Goal: Task Accomplishment & Management: Manage account settings

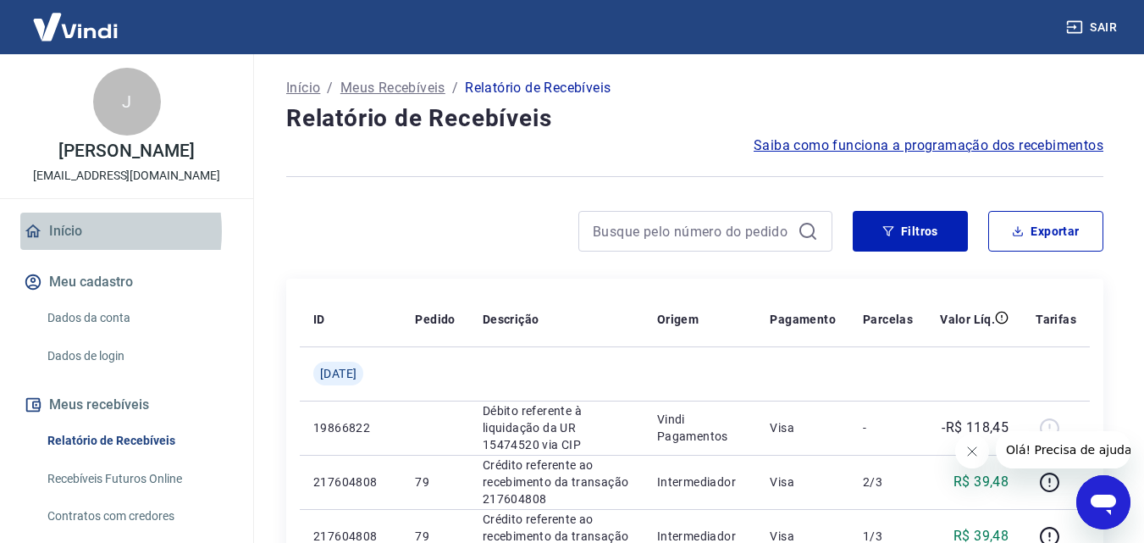
click at [69, 249] on link "Início" at bounding box center [126, 231] width 213 height 37
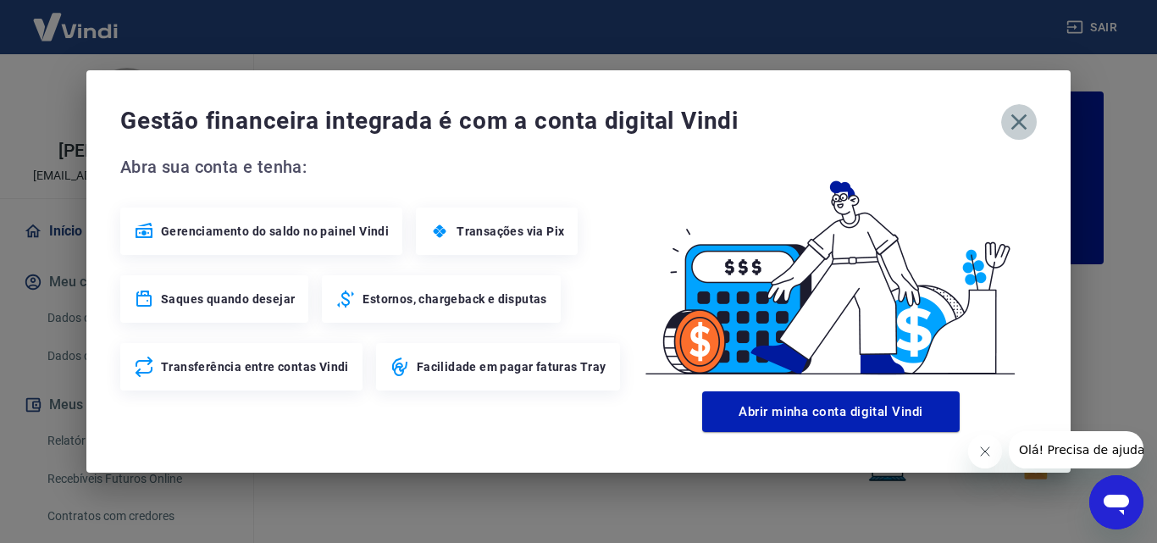
click at [1013, 122] on icon "button" at bounding box center [1018, 121] width 27 height 27
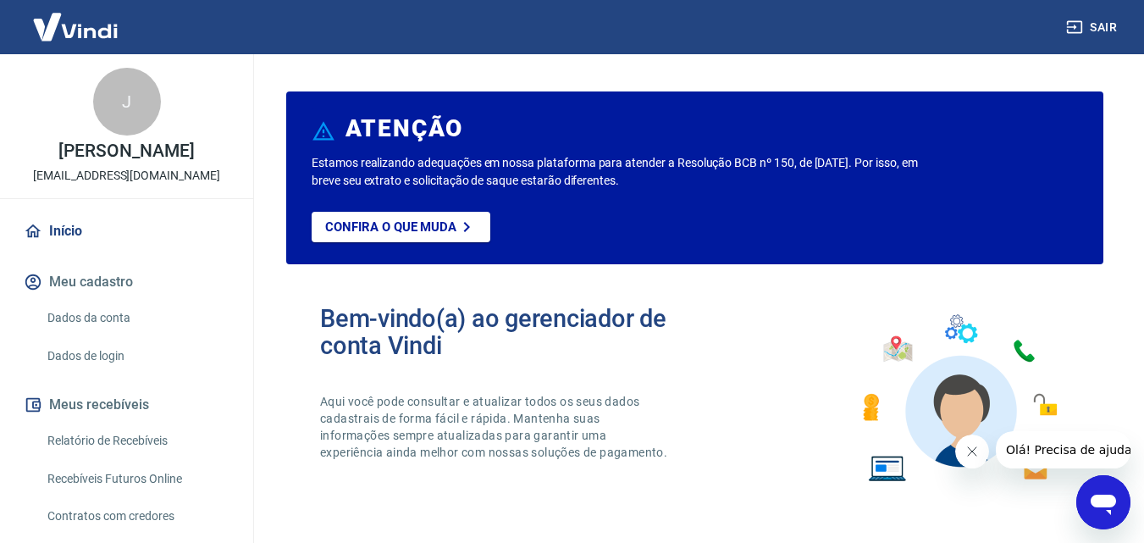
click at [105, 35] on img at bounding box center [75, 27] width 110 height 52
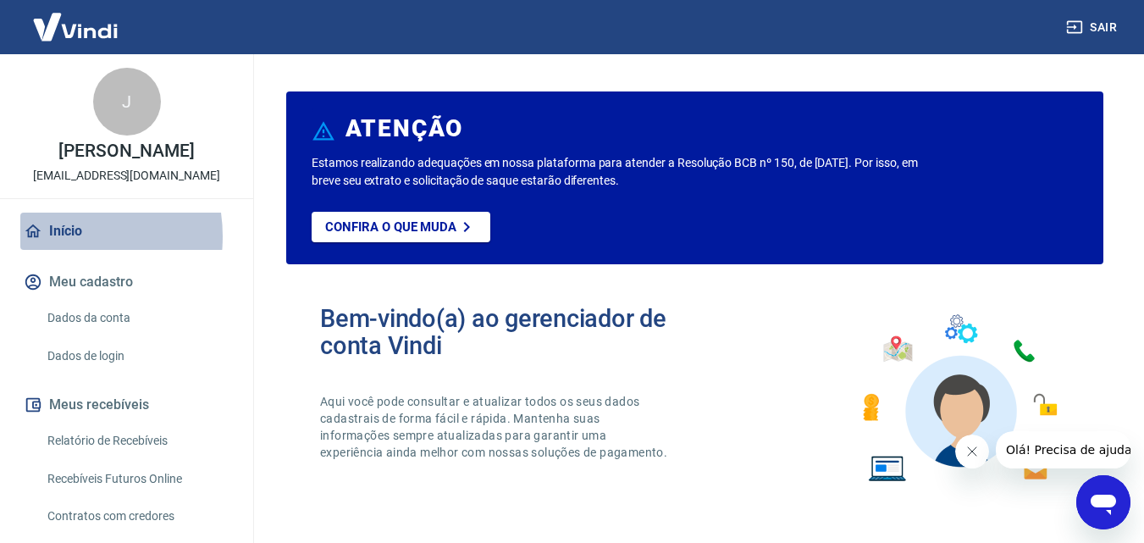
click at [54, 250] on link "Início" at bounding box center [126, 231] width 213 height 37
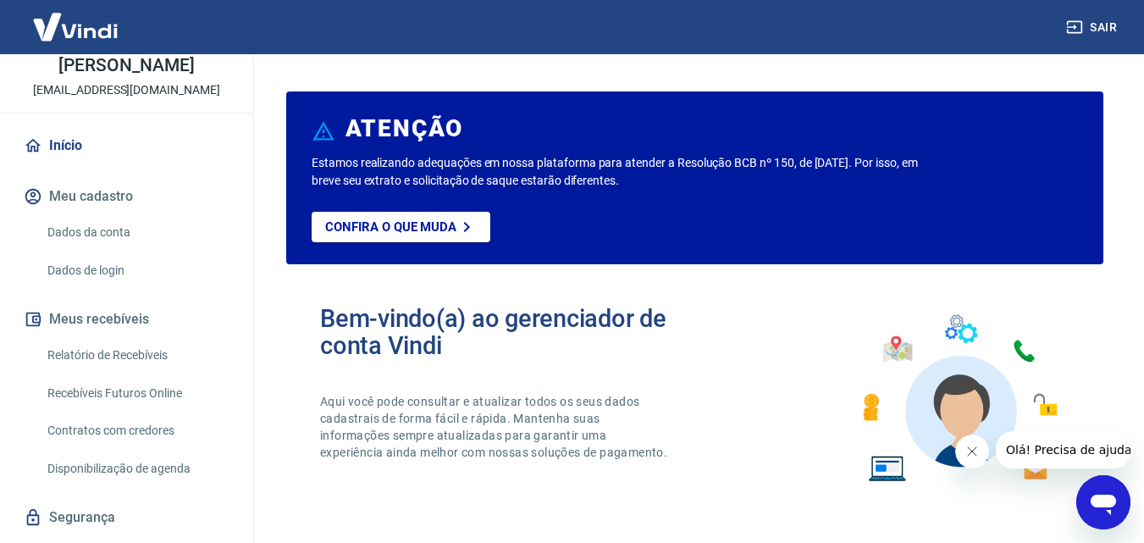
scroll to position [147, 0]
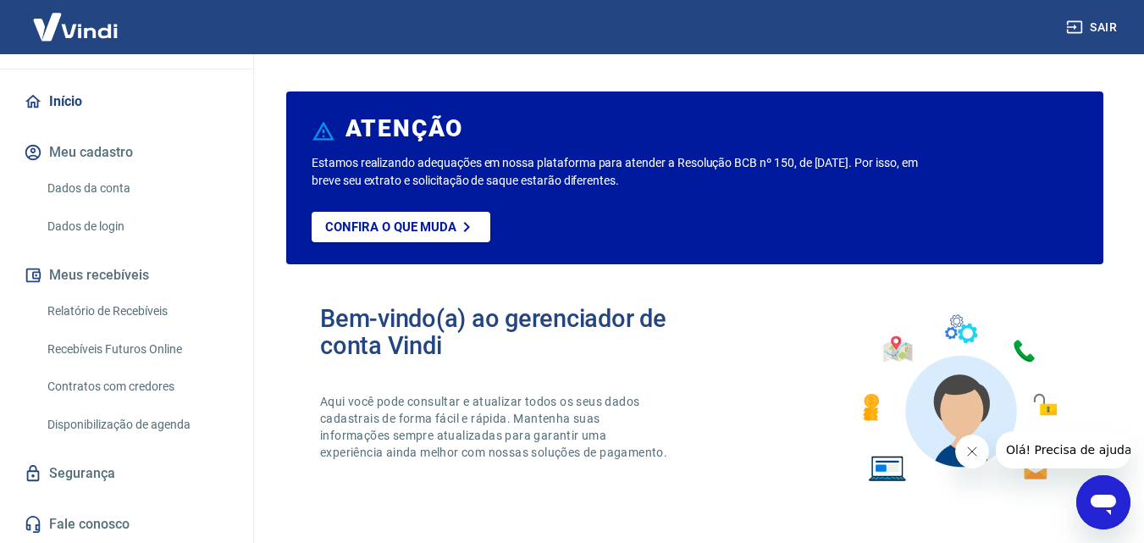
click at [97, 311] on link "Relatório de Recebíveis" at bounding box center [137, 311] width 192 height 35
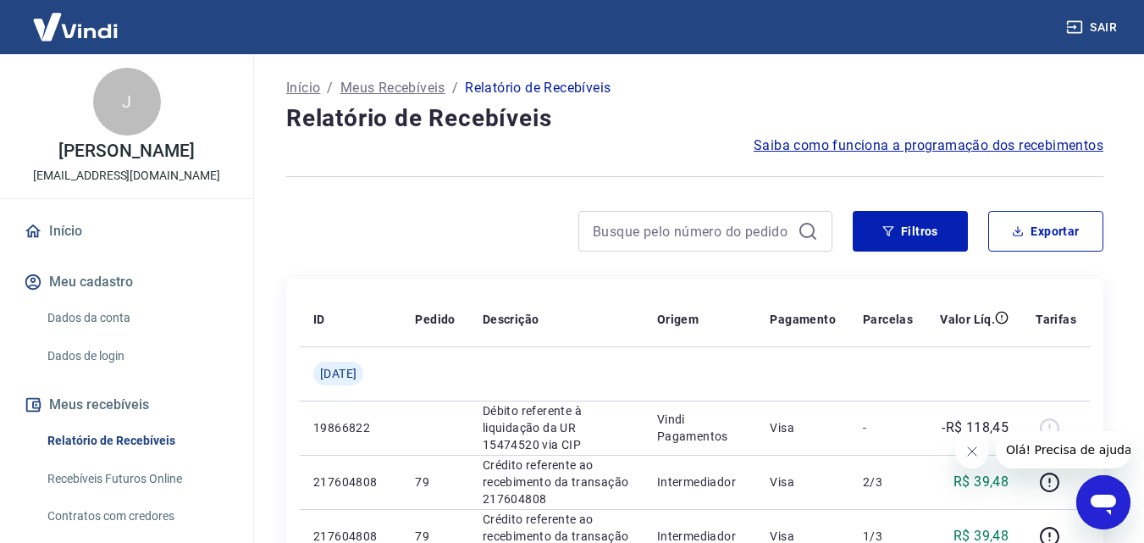
click at [389, 88] on p "Meus Recebíveis" at bounding box center [392, 88] width 105 height 20
click at [365, 159] on div at bounding box center [694, 176] width 817 height 41
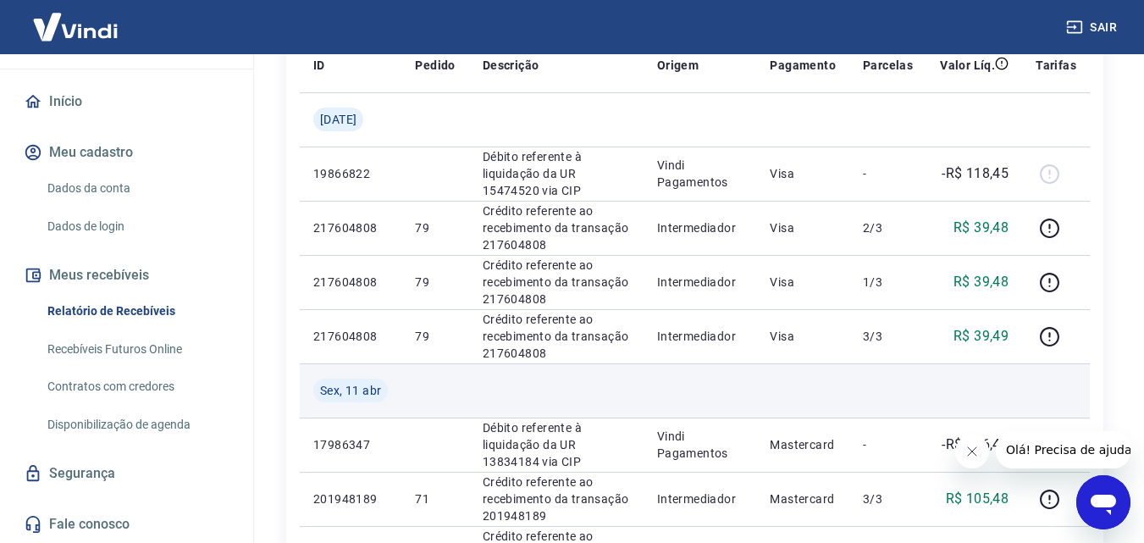
scroll to position [508, 0]
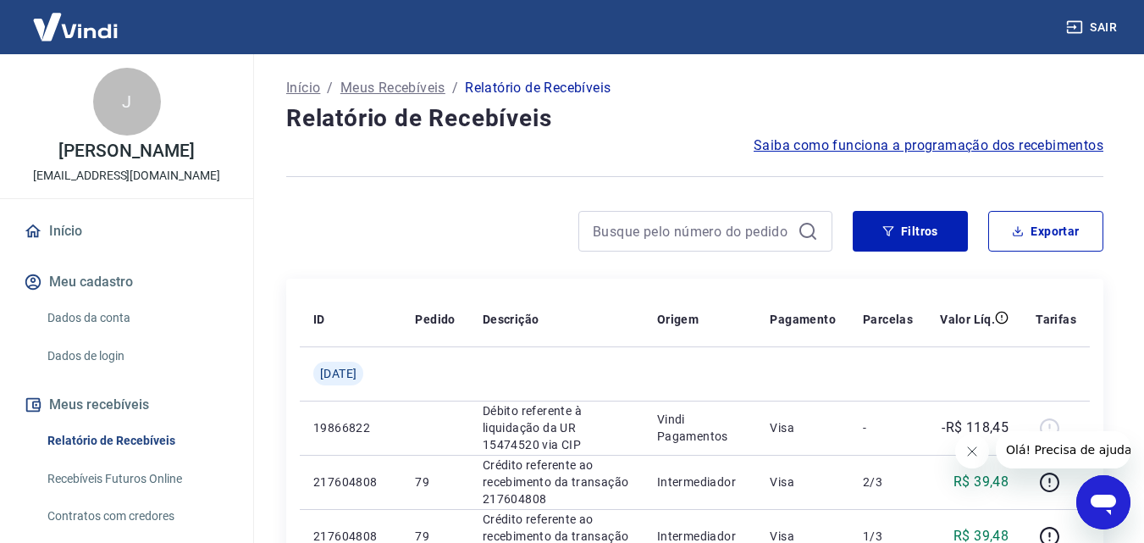
click at [70, 241] on link "Início" at bounding box center [126, 231] width 213 height 37
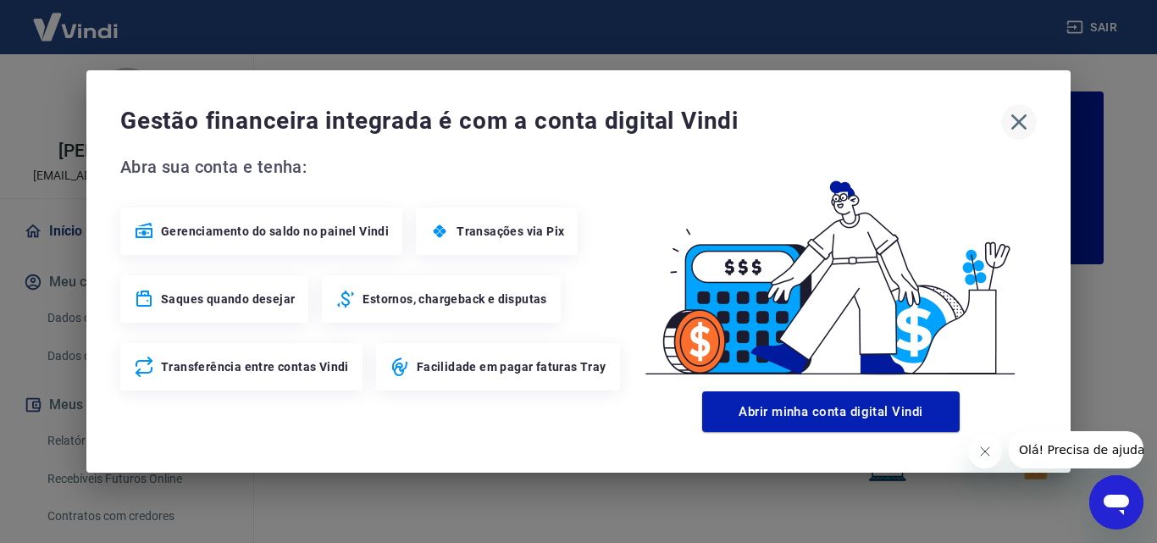
click at [1010, 117] on icon "button" at bounding box center [1018, 121] width 27 height 27
click at [1027, 121] on icon "button" at bounding box center [1018, 121] width 27 height 27
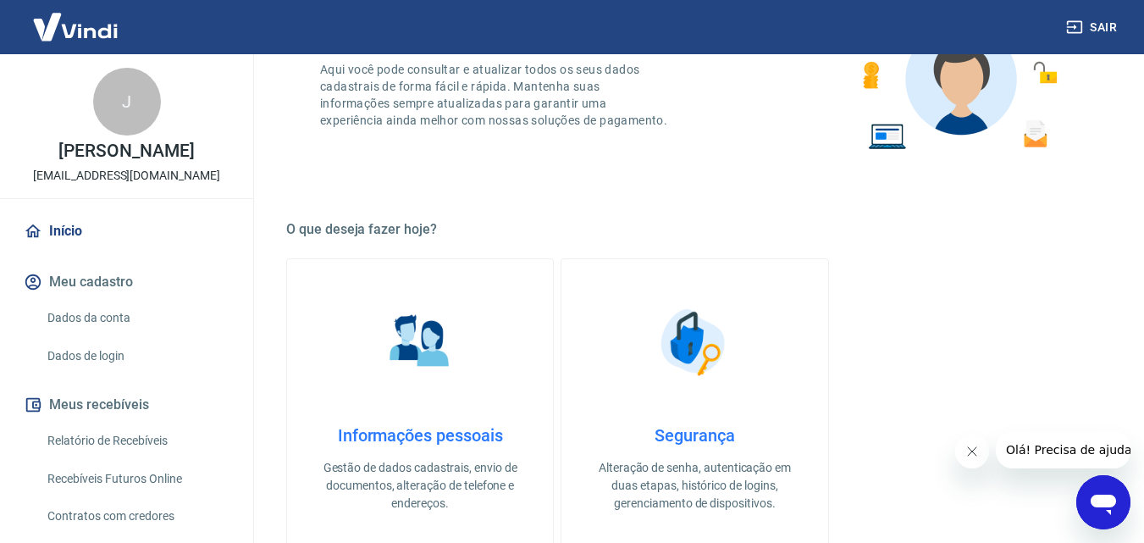
scroll to position [339, 0]
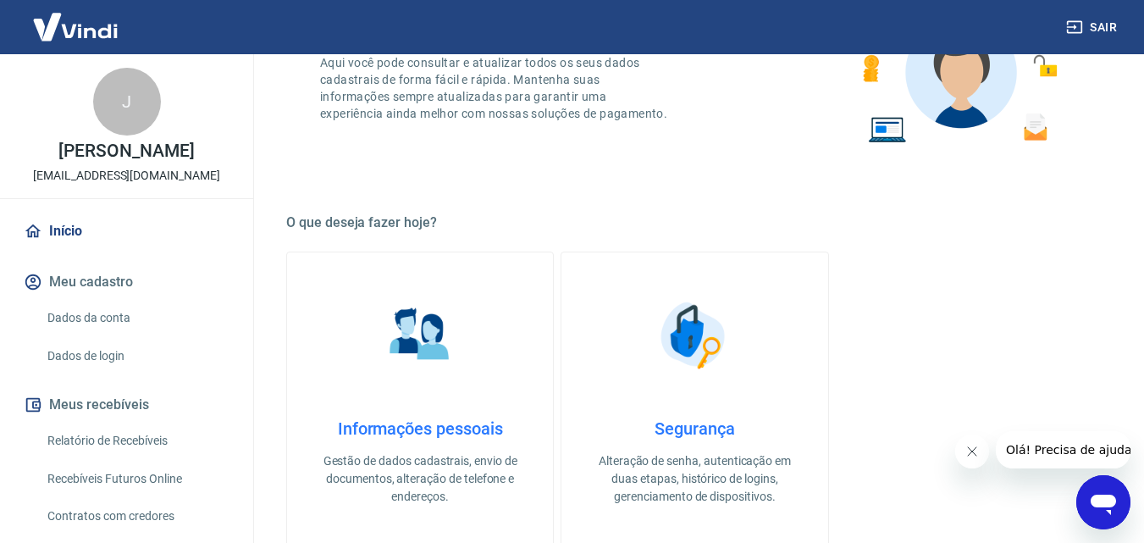
click at [69, 244] on link "Início" at bounding box center [126, 231] width 213 height 37
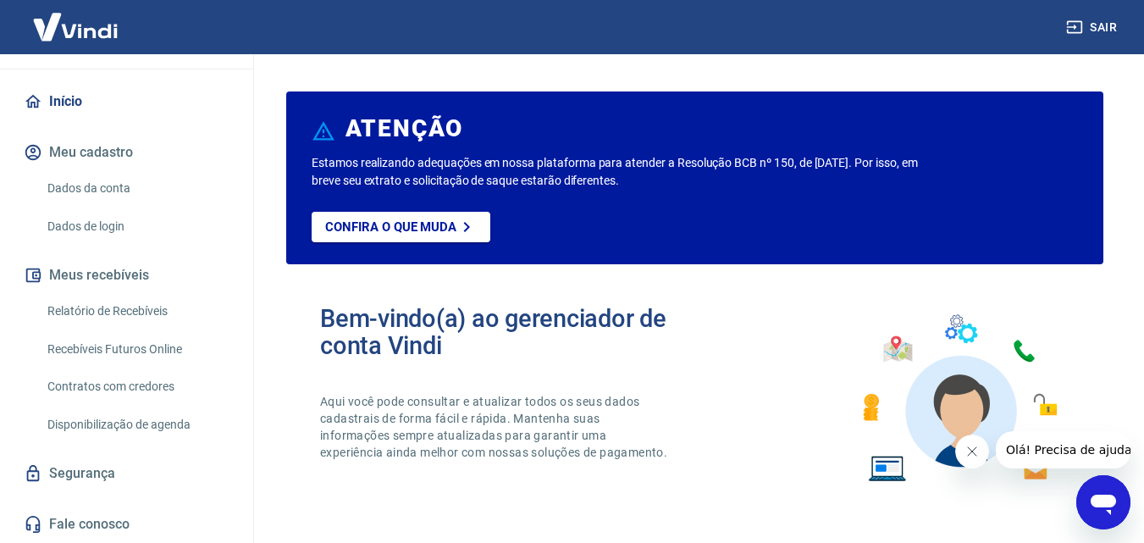
scroll to position [147, 0]
click at [143, 307] on link "Relatório de Recebíveis" at bounding box center [137, 311] width 192 height 35
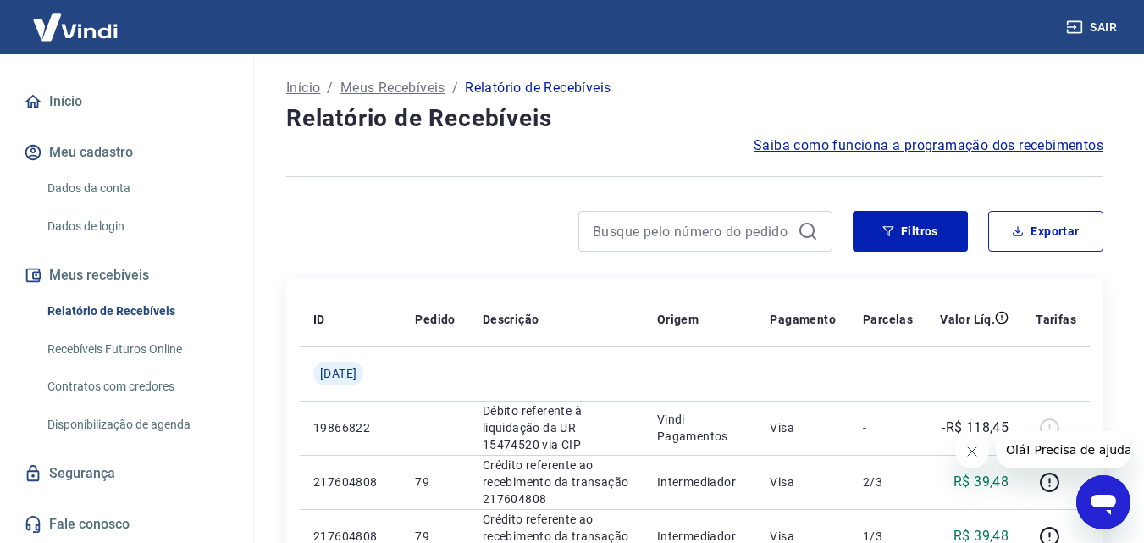
click at [131, 348] on link "Recebíveis Futuros Online" at bounding box center [137, 349] width 192 height 35
